Goal: Navigation & Orientation: Find specific page/section

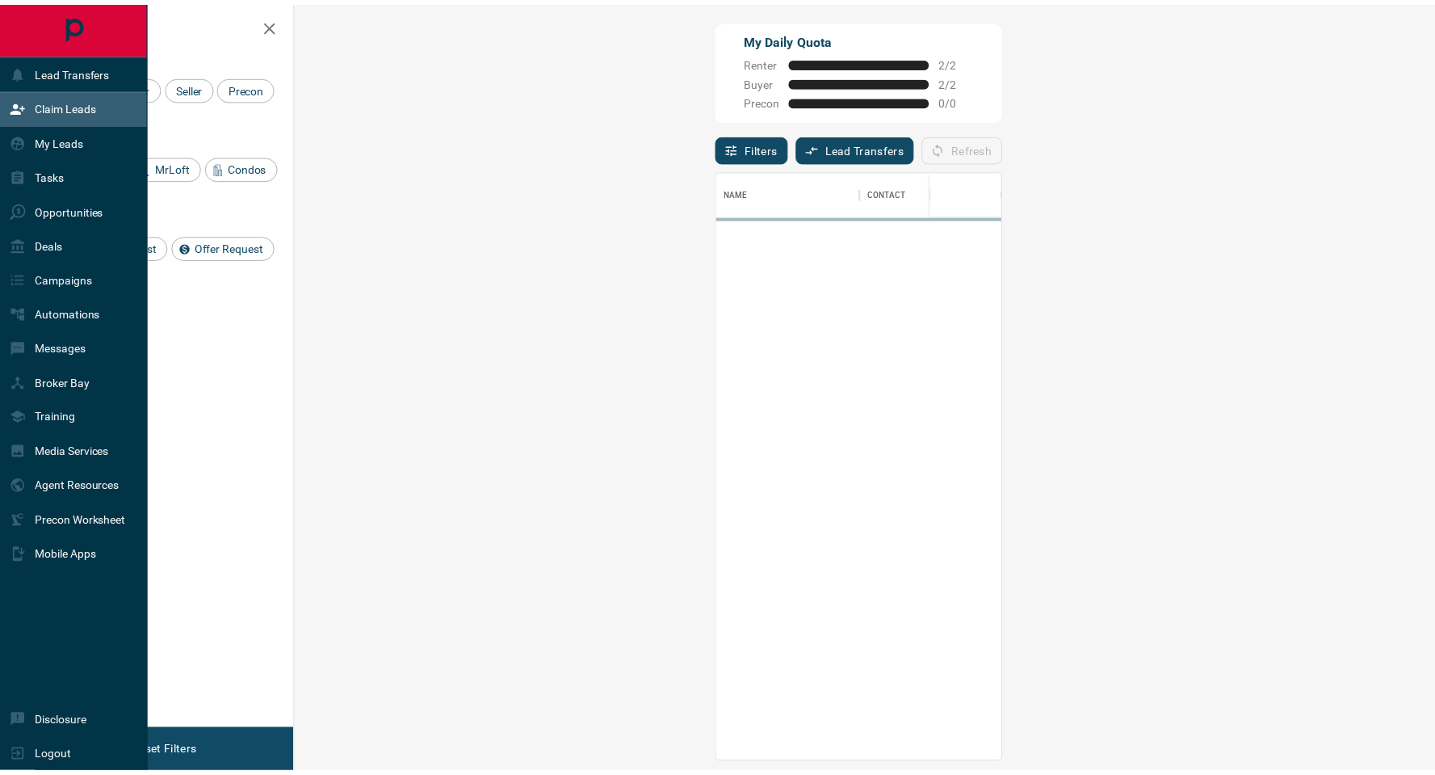
scroll to position [576, 1102]
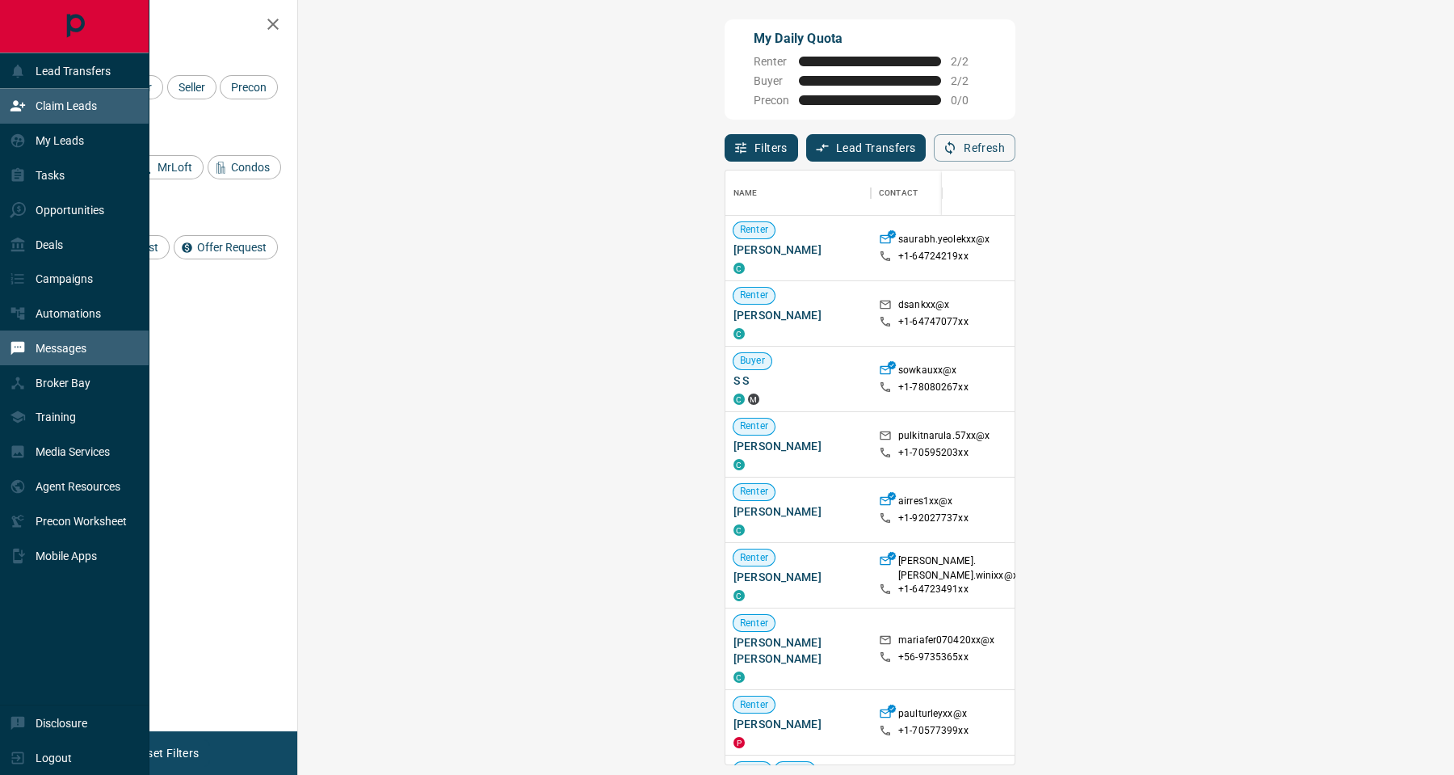
click at [57, 350] on p "Messages" at bounding box center [61, 348] width 51 height 13
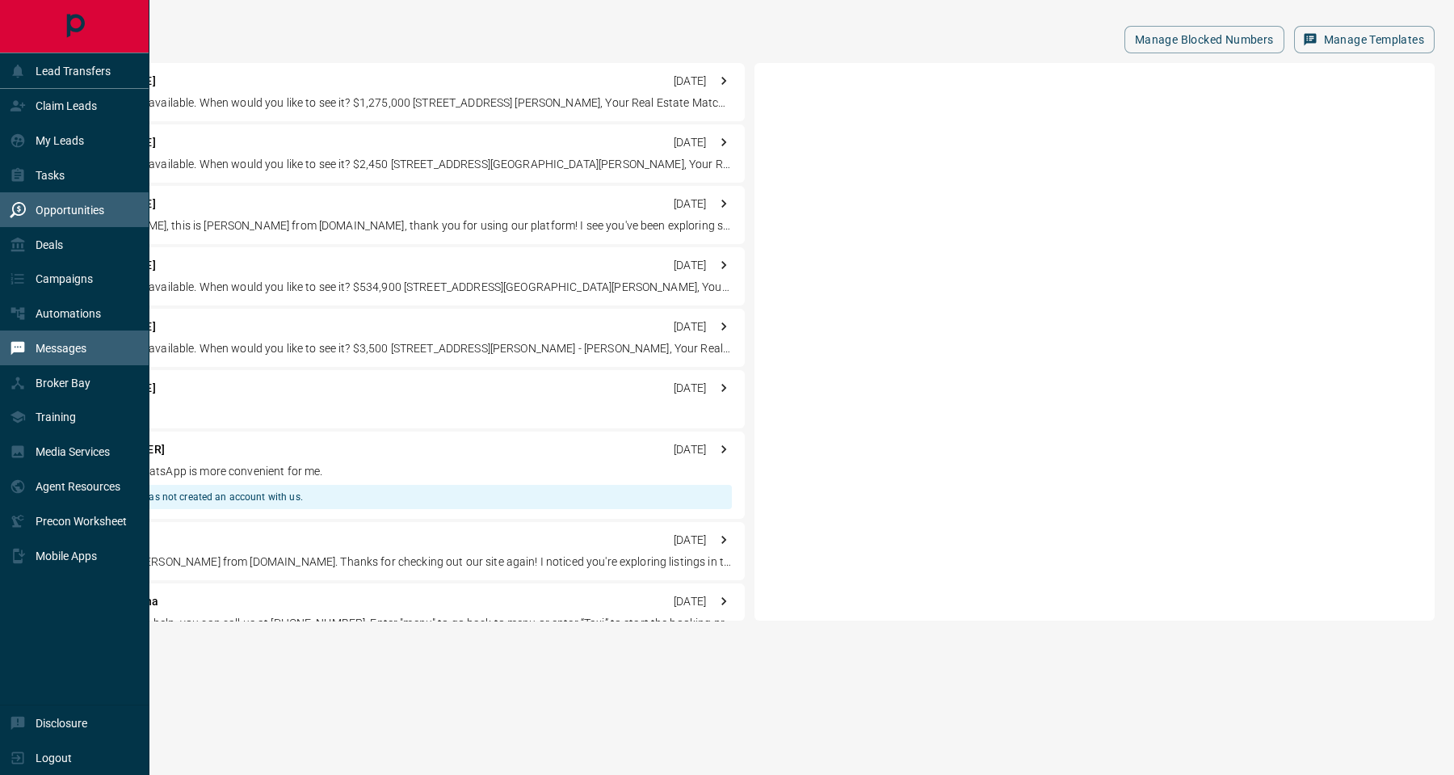
click at [81, 202] on div "Opportunities" at bounding box center [57, 209] width 94 height 27
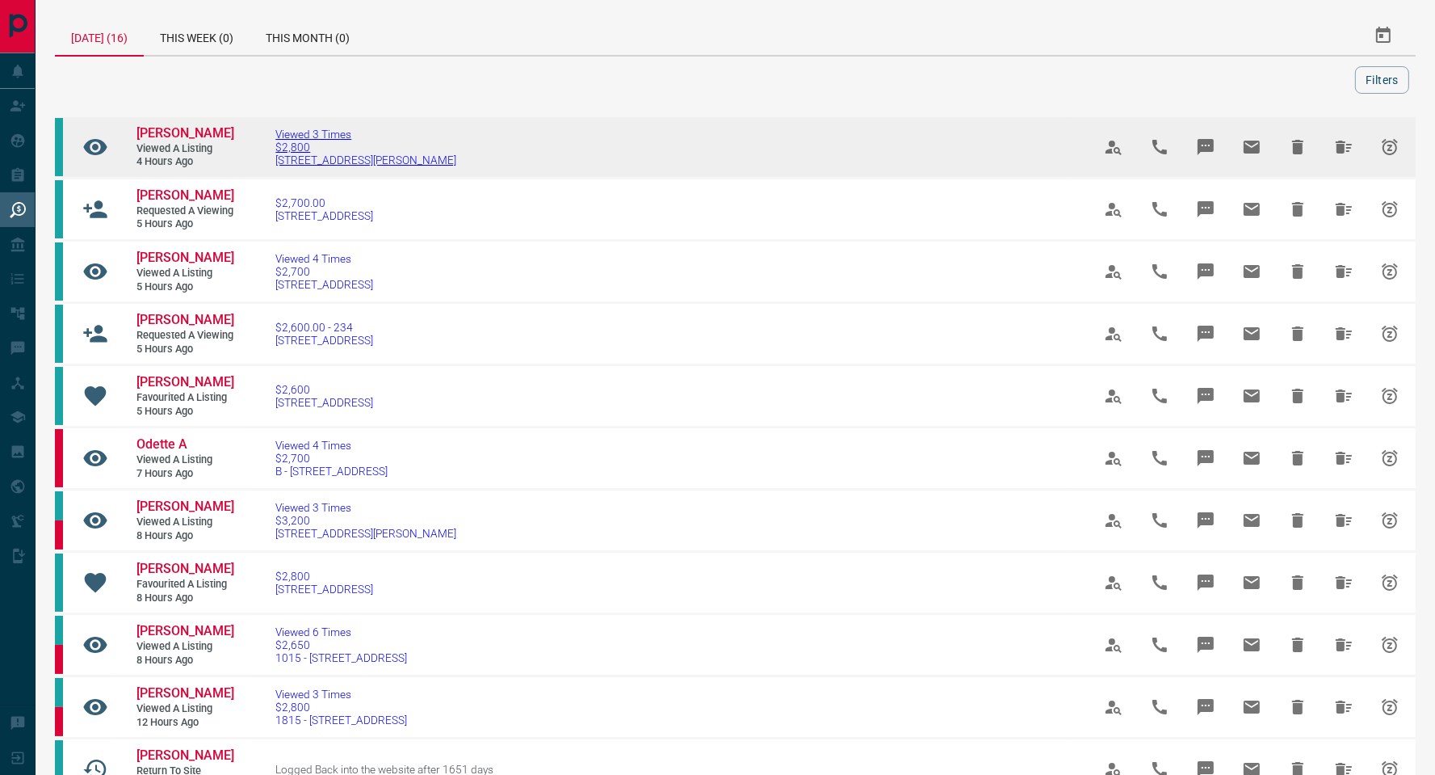
click at [375, 156] on span "[STREET_ADDRESS][PERSON_NAME]" at bounding box center [365, 159] width 181 height 13
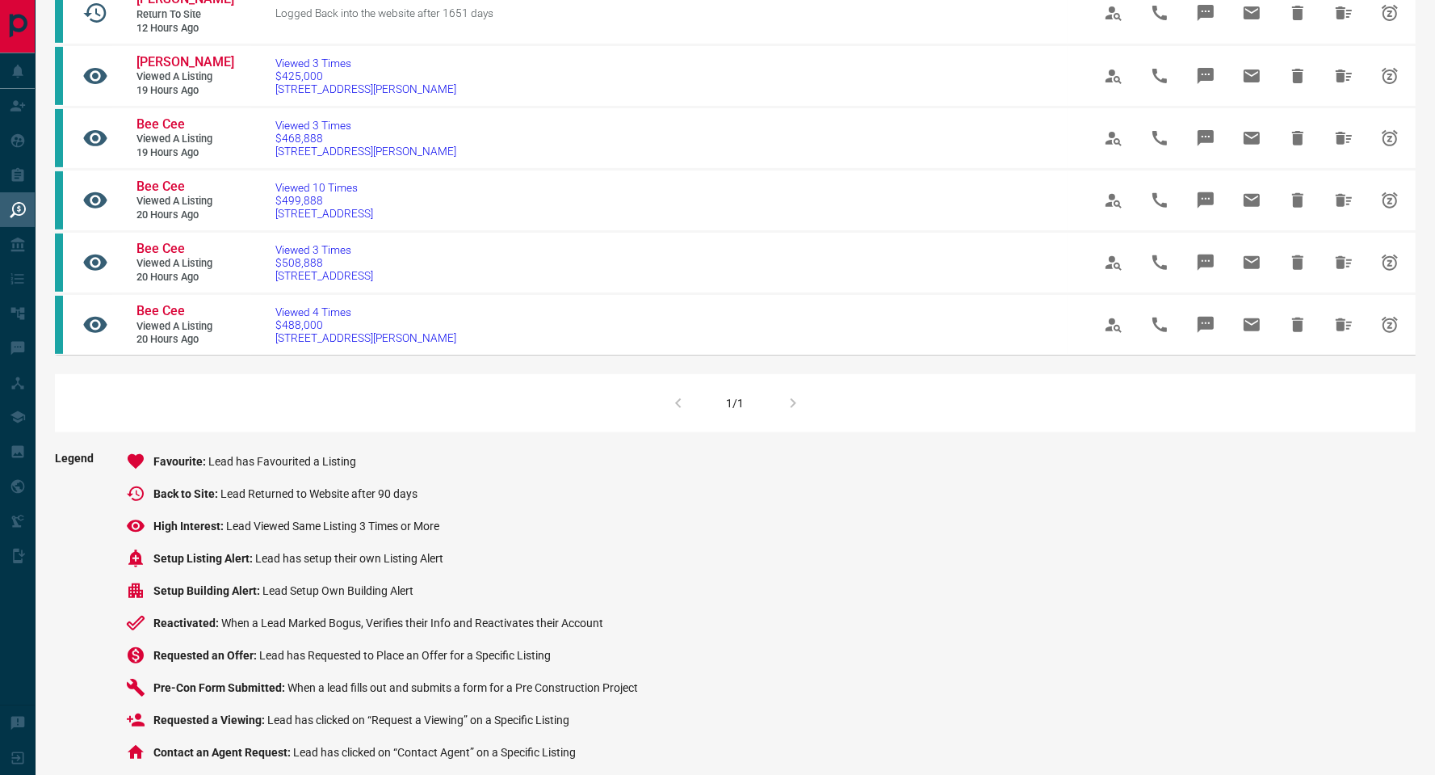
scroll to position [766, 0]
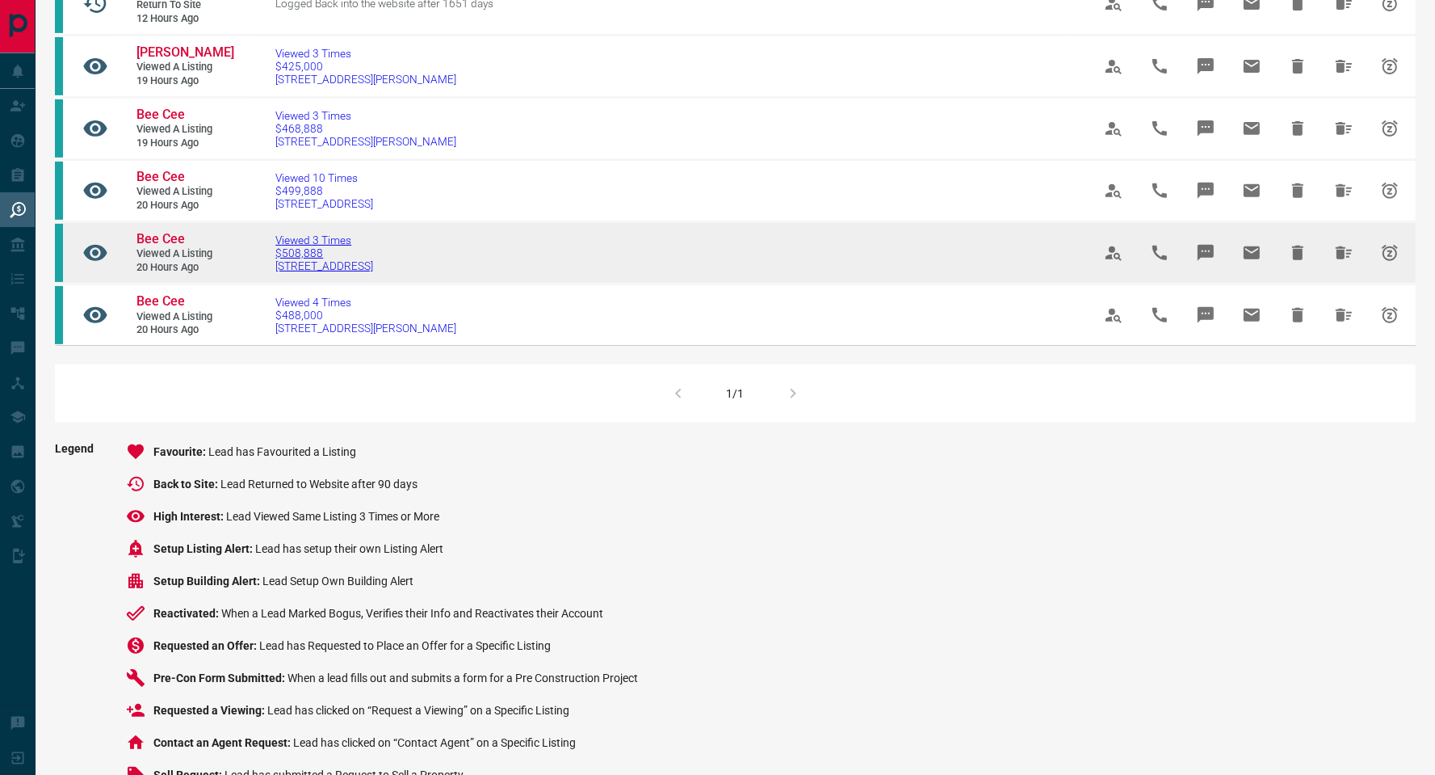
click at [296, 259] on span "$508,888" at bounding box center [324, 252] width 98 height 13
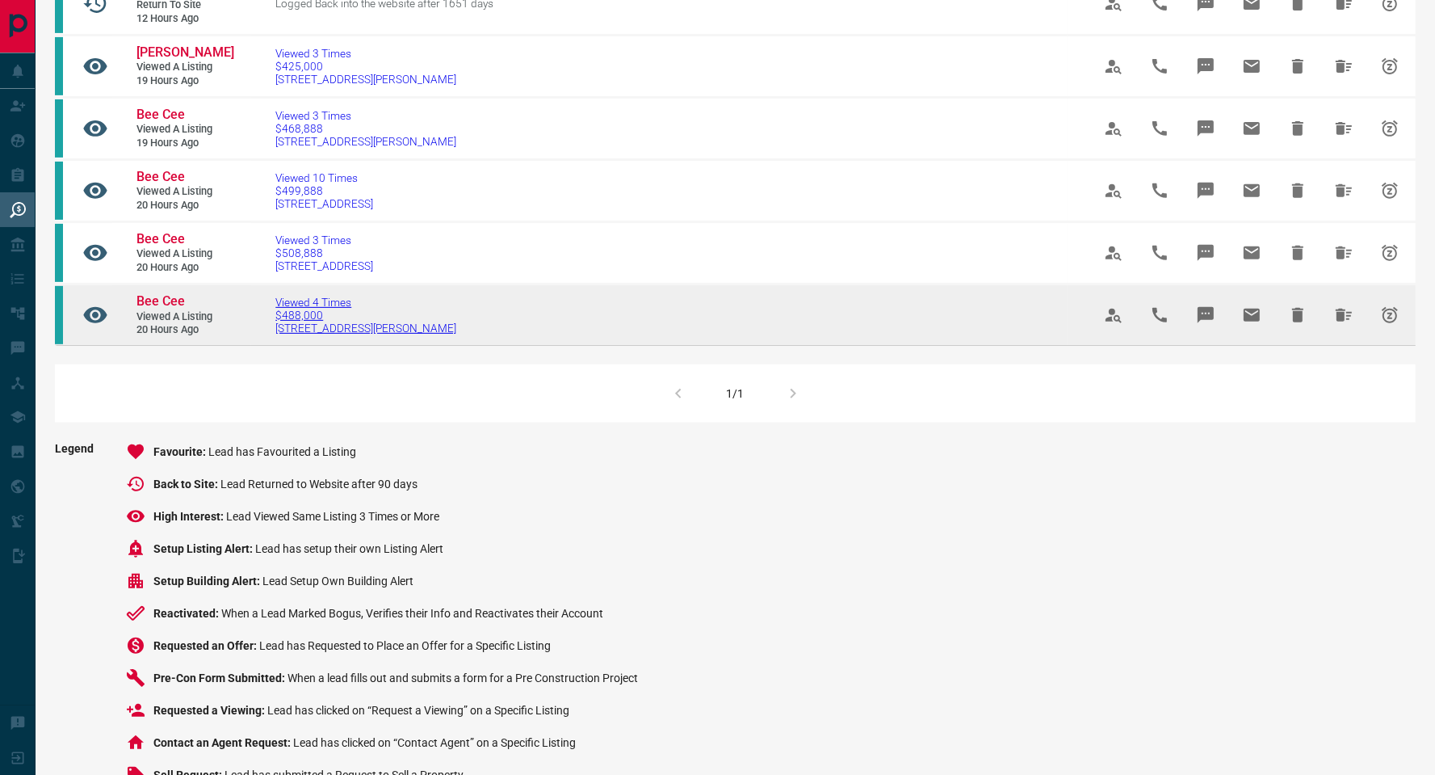
click at [311, 334] on span "[STREET_ADDRESS][PERSON_NAME]" at bounding box center [365, 327] width 181 height 13
click at [166, 309] on span "Bee Cee" at bounding box center [160, 300] width 48 height 15
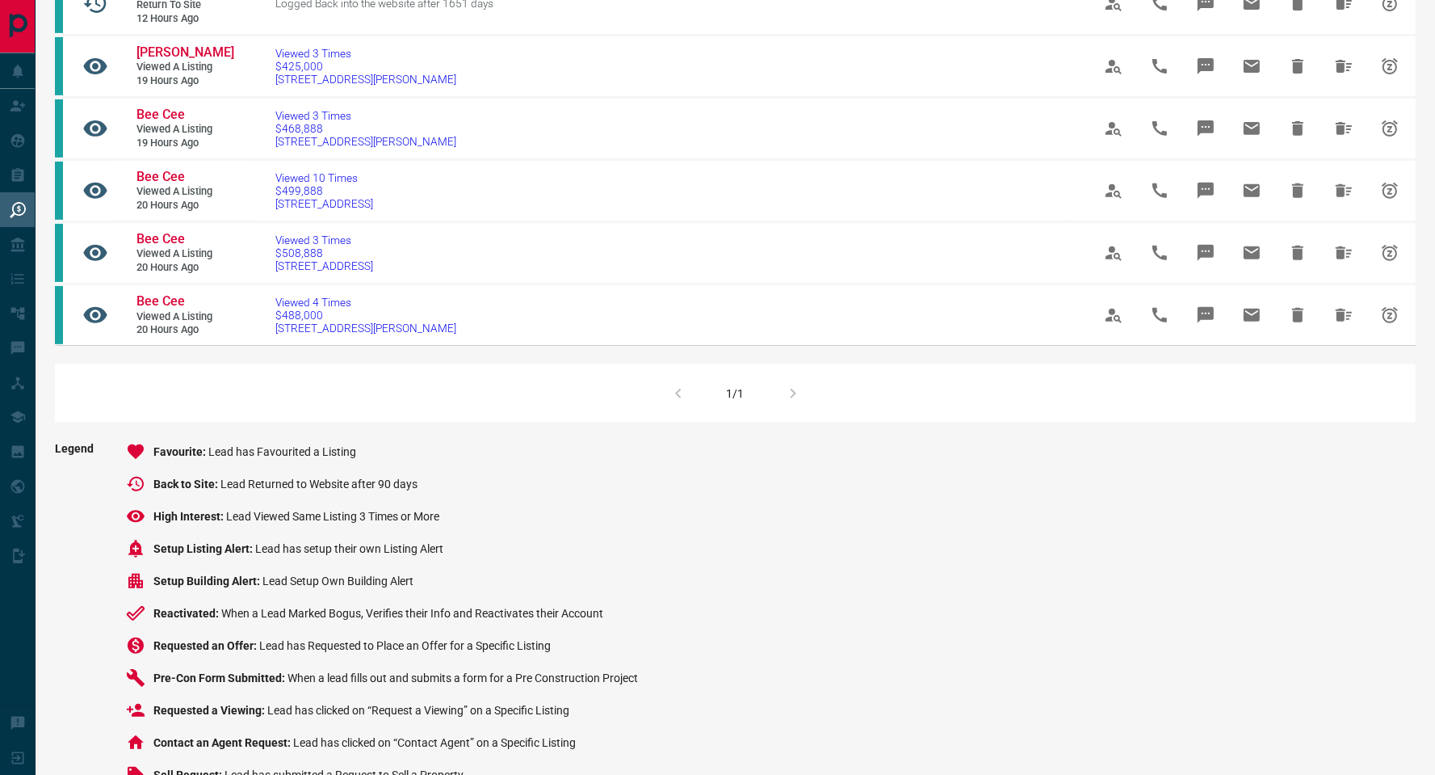
click at [789, 422] on div "1/1" at bounding box center [735, 393] width 1361 height 58
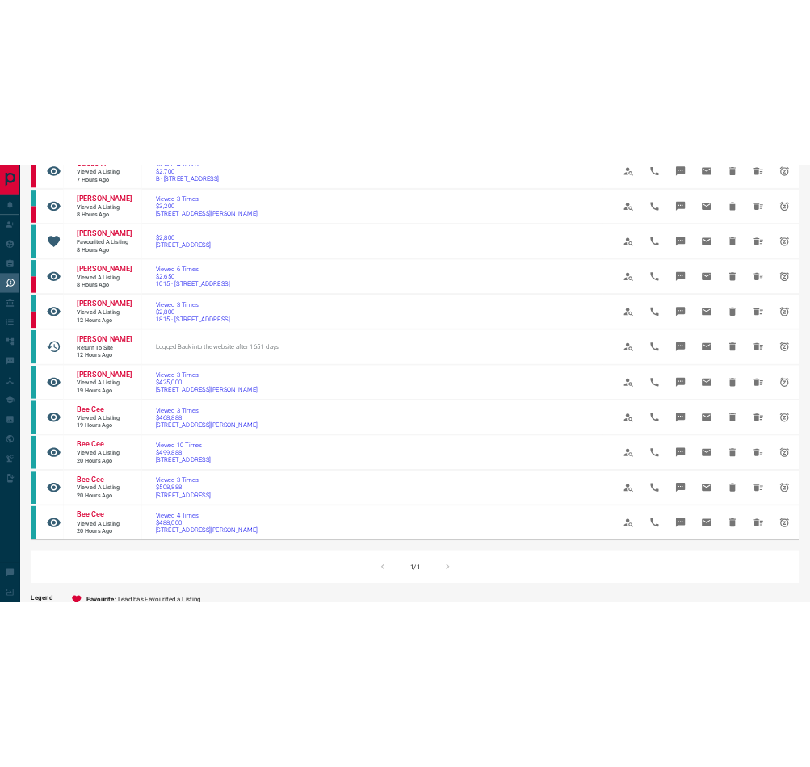
scroll to position [441, 0]
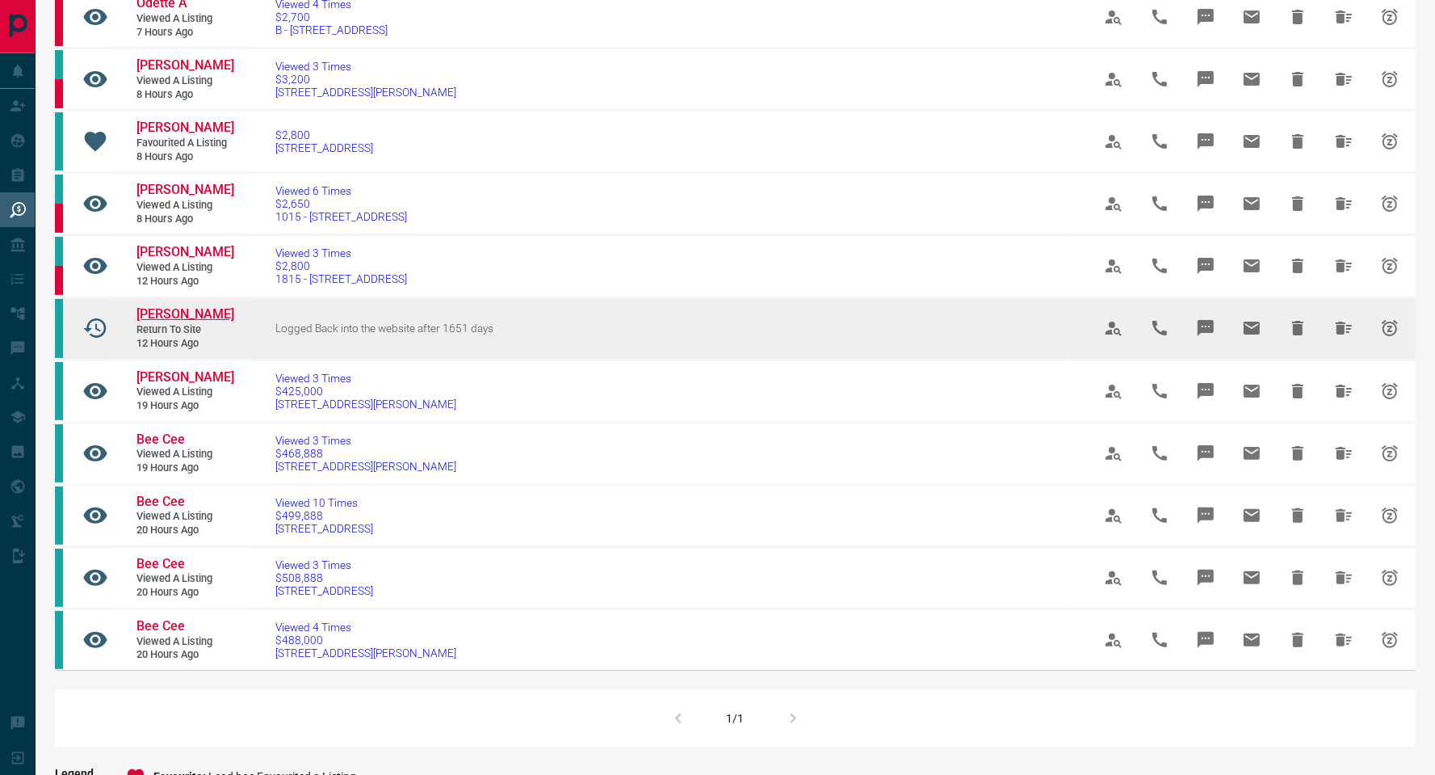
click at [157, 321] on span "[PERSON_NAME]" at bounding box center [185, 313] width 98 height 15
